Goal: Task Accomplishment & Management: Manage account settings

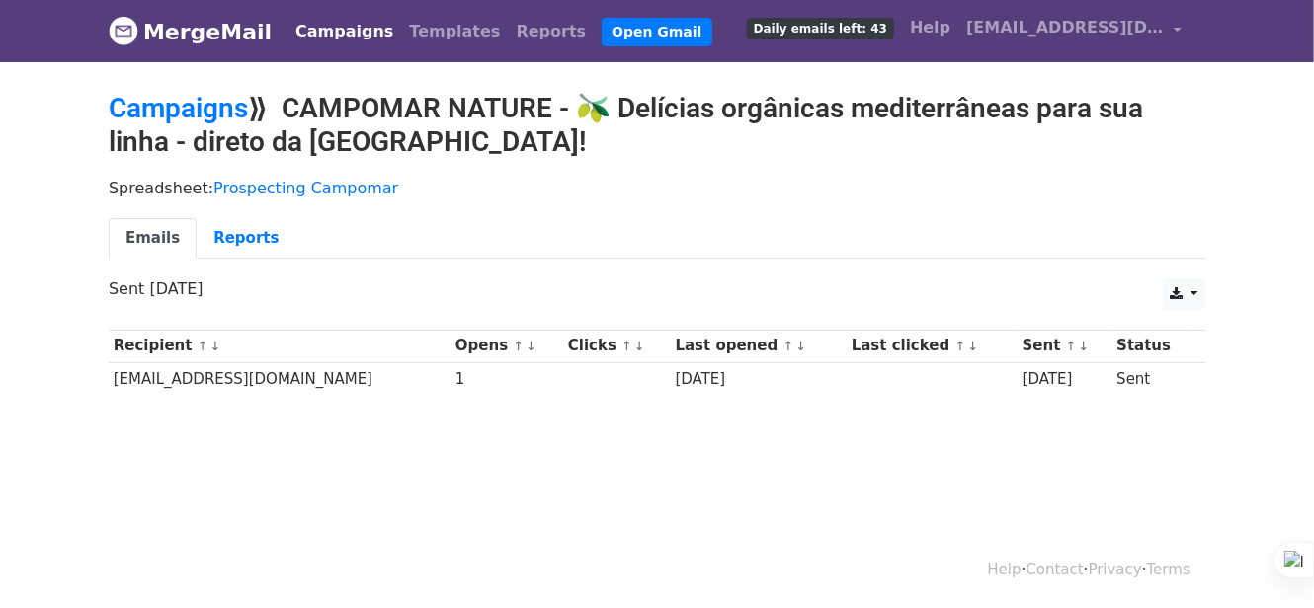
click at [272, 88] on body "MergeMail Campaigns Templates Reports Open Gmail Daily emails left: 43 Help cam…" at bounding box center [657, 245] width 1314 height 490
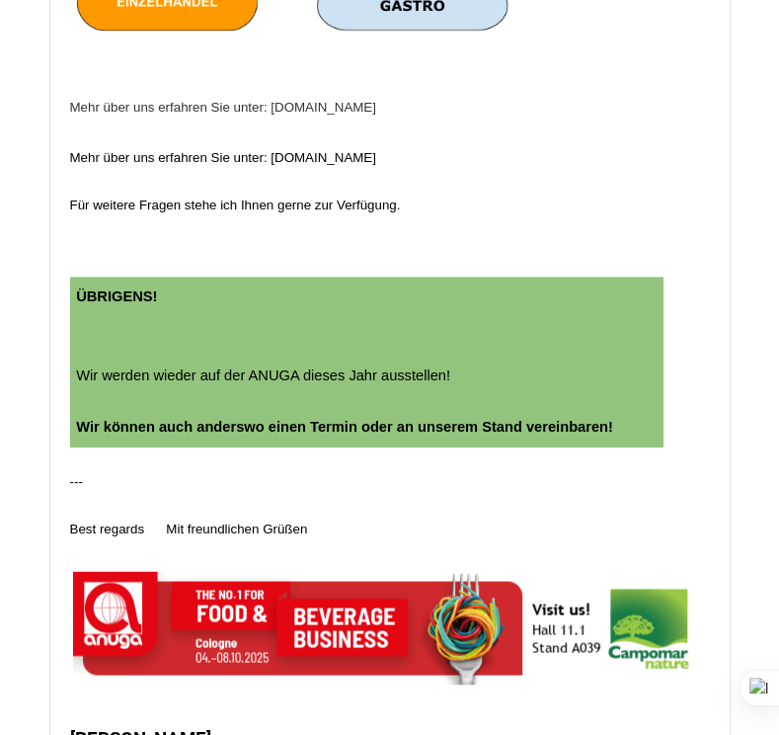
scroll to position [1580, 0]
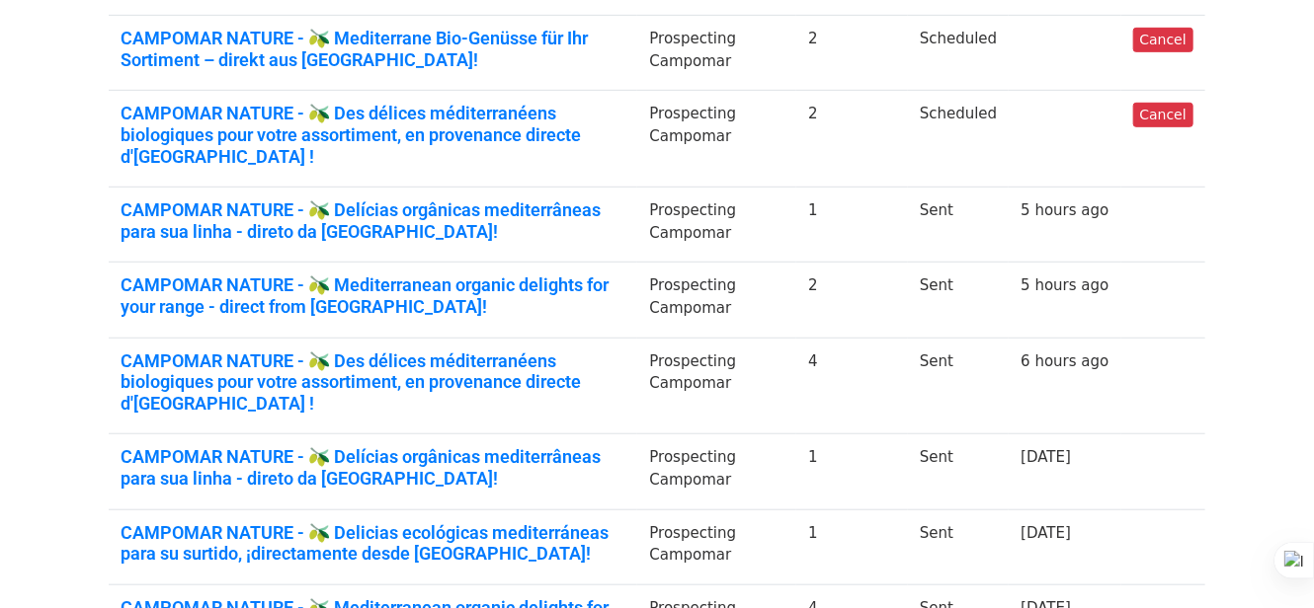
scroll to position [494, 0]
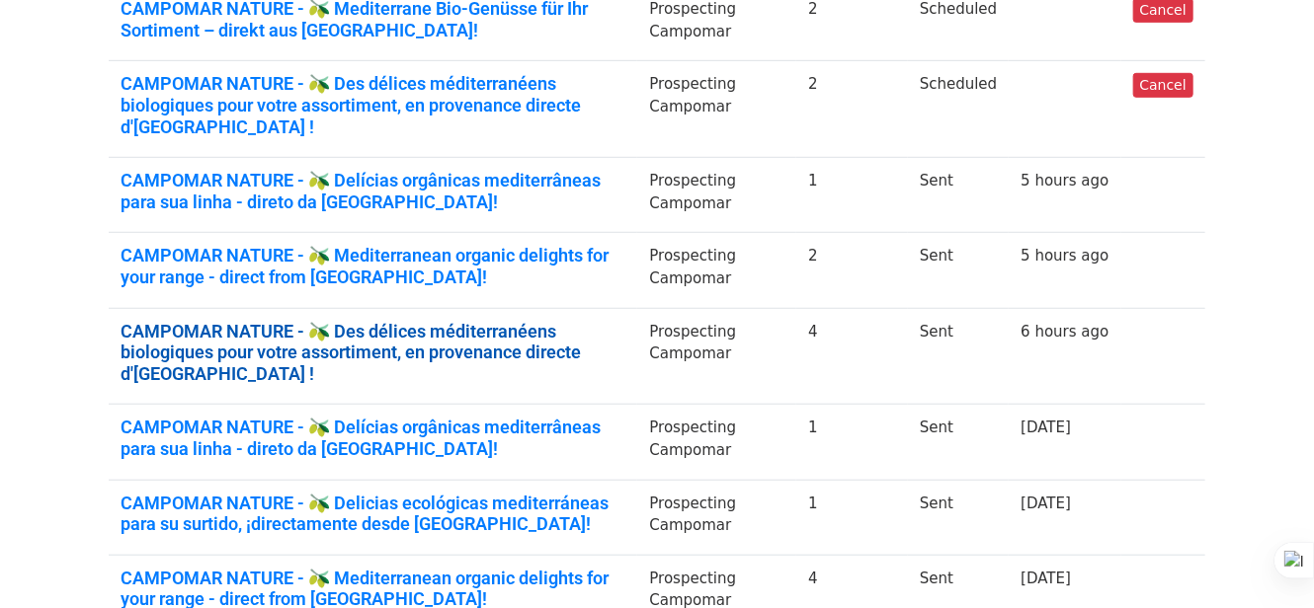
click at [557, 321] on link "CAMPOMAR NATURE - 🫒 Des délices méditerranéens biologiques pour votre assortime…" at bounding box center [372, 353] width 505 height 64
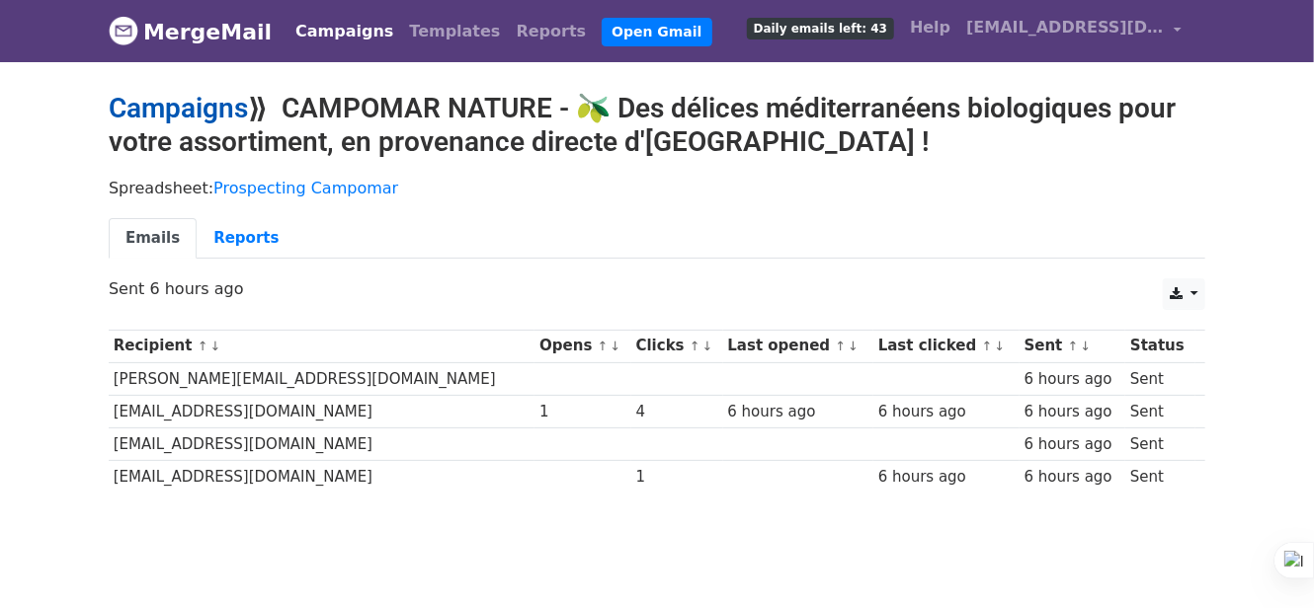
click at [159, 116] on link "Campaigns" at bounding box center [178, 108] width 139 height 33
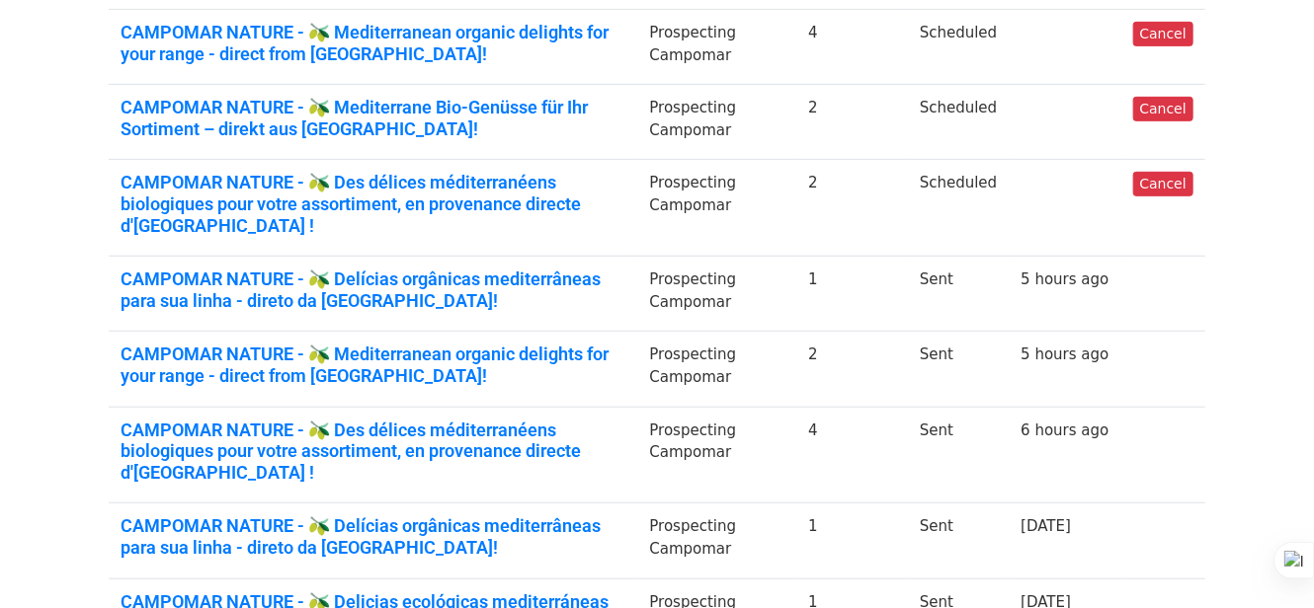
scroll to position [494, 0]
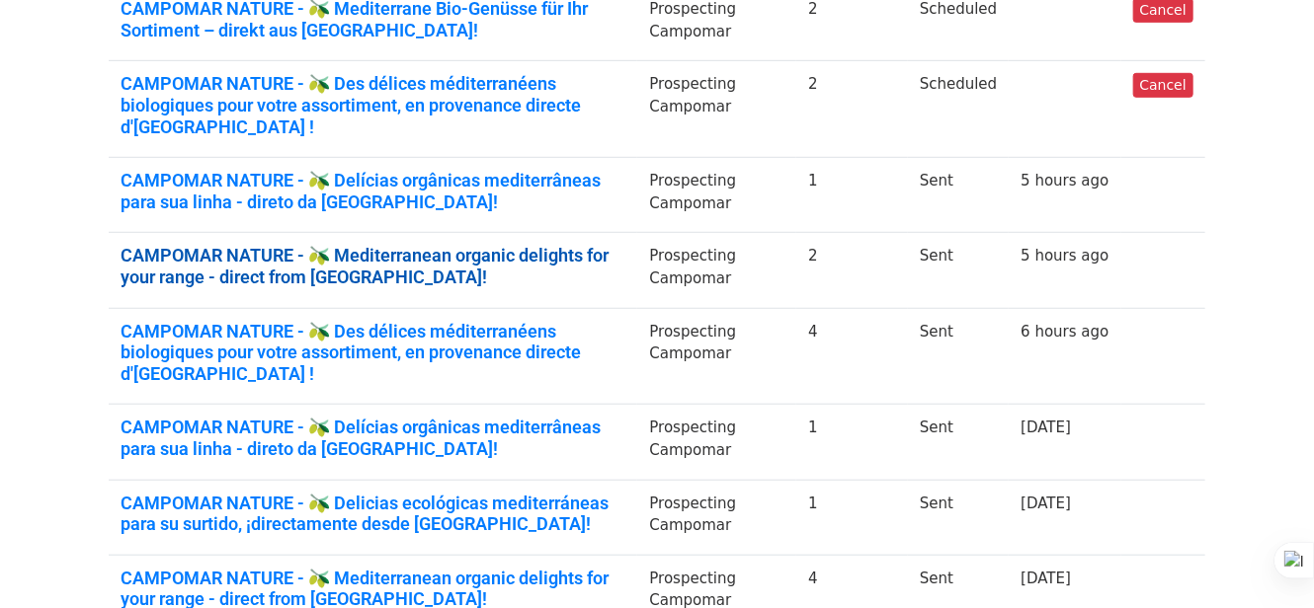
click at [625, 245] on link "CAMPOMAR NATURE - 🫒 Mediterranean organic delights for your range - direct from…" at bounding box center [372, 266] width 505 height 42
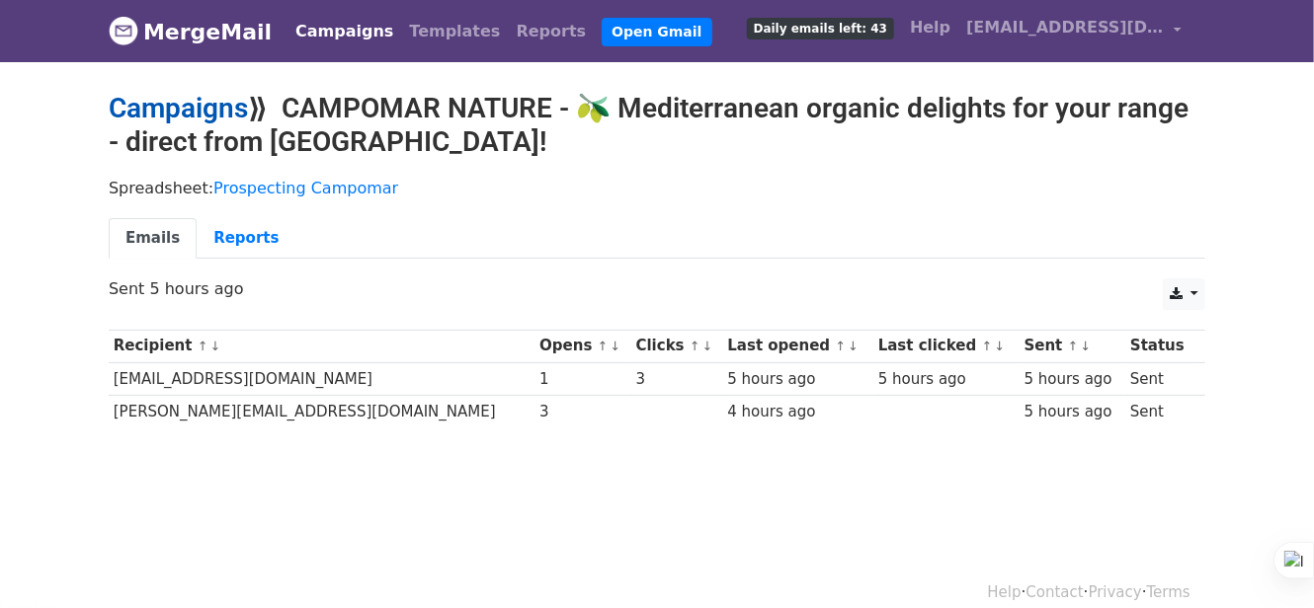
click at [200, 107] on link "Campaigns" at bounding box center [178, 108] width 139 height 33
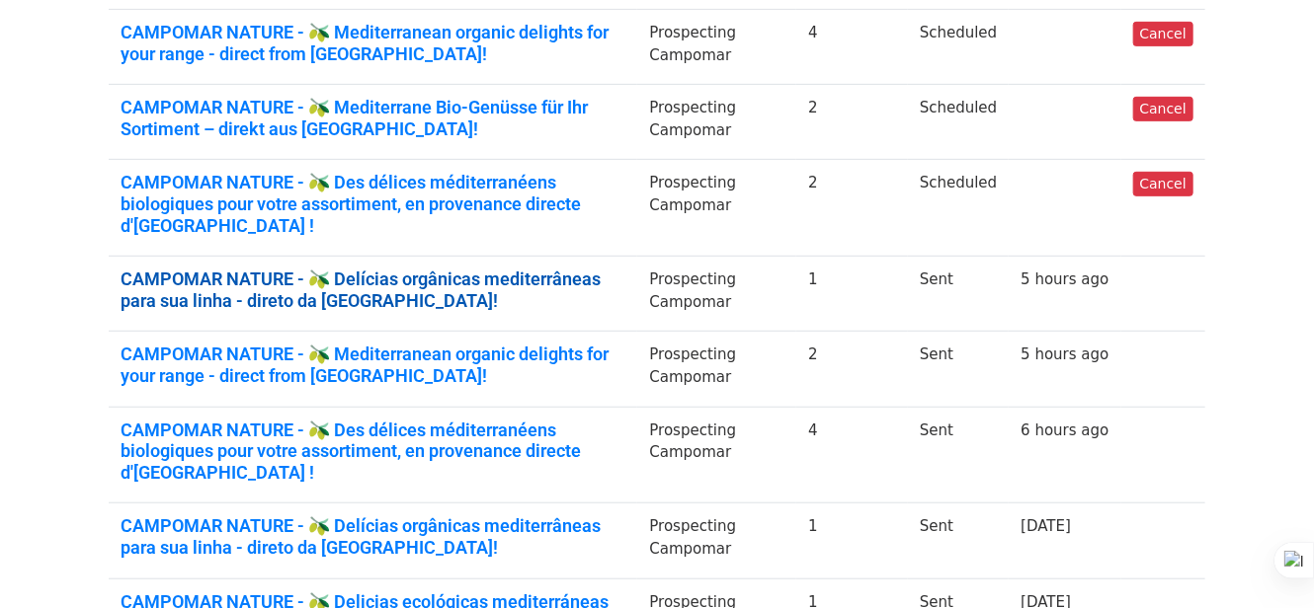
click at [581, 269] on link "CAMPOMAR NATURE - 🫒 Delícias orgânicas mediterrâneas para sua linha - direto da…" at bounding box center [372, 290] width 505 height 42
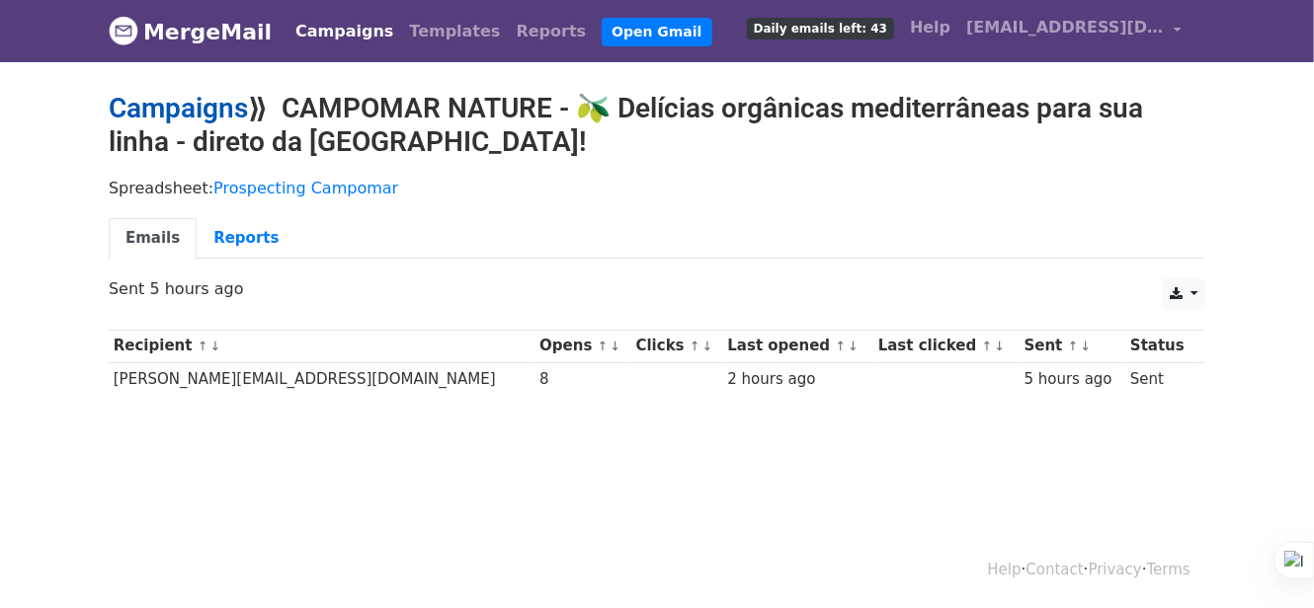
click at [184, 106] on link "Campaigns" at bounding box center [178, 108] width 139 height 33
